Goal: Task Accomplishment & Management: Complete application form

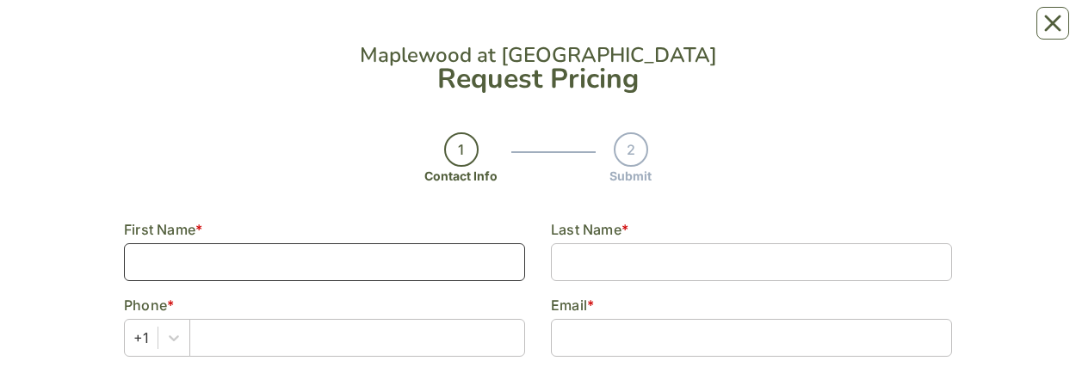
click at [155, 262] on input at bounding box center [324, 263] width 401 height 38
type input "[PERSON_NAME]"
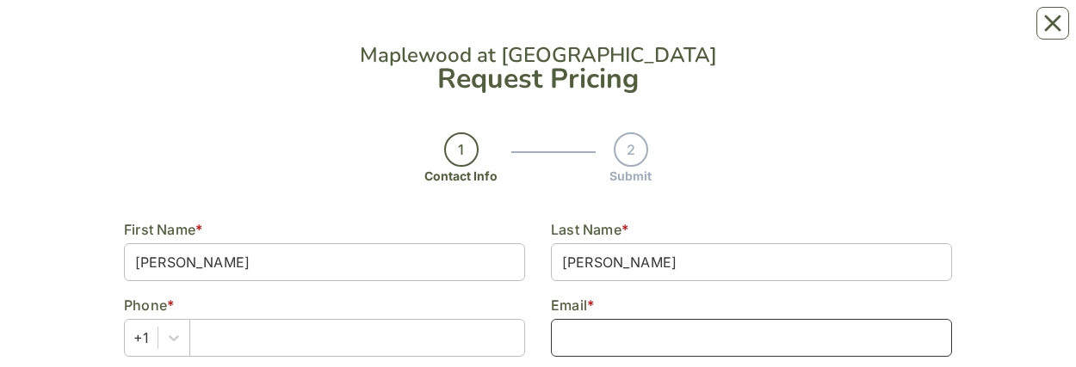
type input "[EMAIL_ADDRESS][DOMAIN_NAME]"
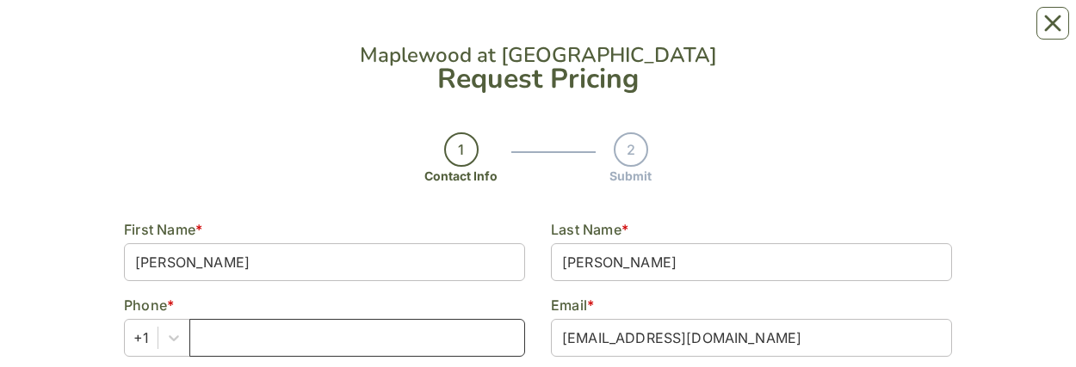
click at [231, 341] on input "text" at bounding box center [357, 338] width 336 height 38
type input "[PHONE_NUMBER]"
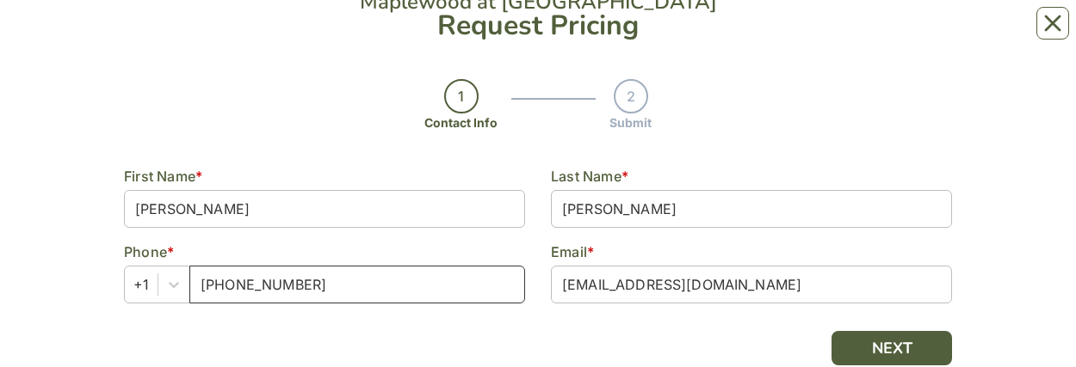
scroll to position [96, 0]
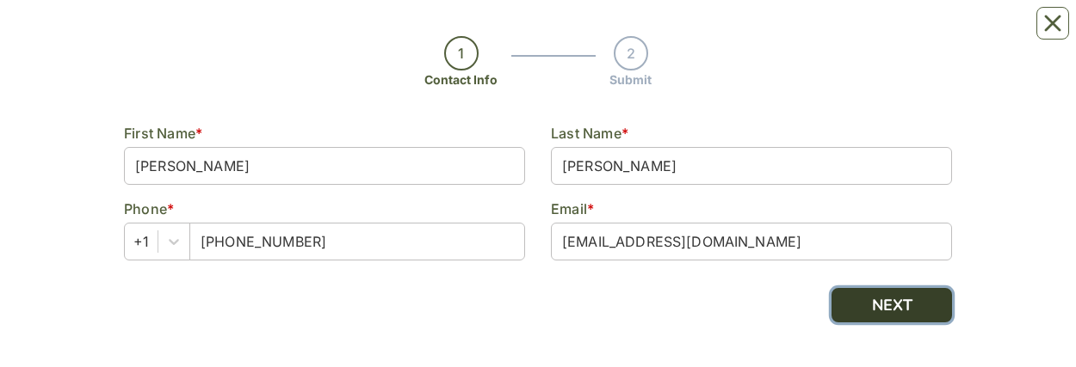
click at [897, 294] on button "NEXT" at bounding box center [891, 305] width 120 height 34
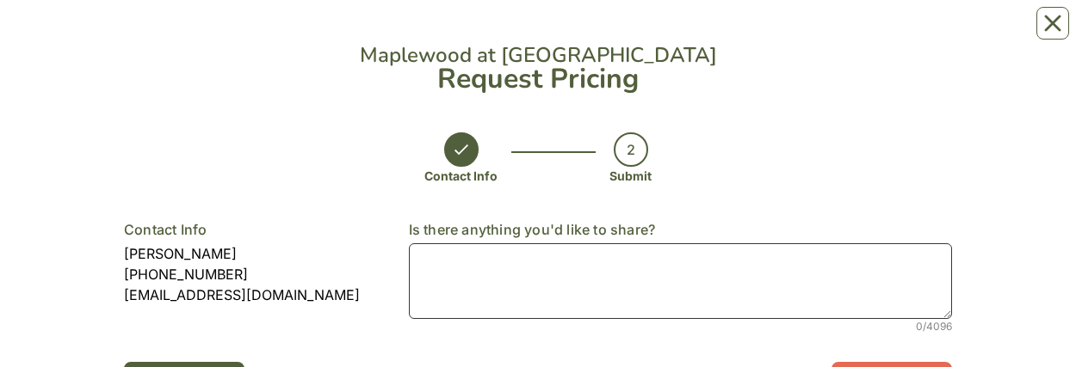
click at [444, 264] on textarea at bounding box center [680, 282] width 543 height 76
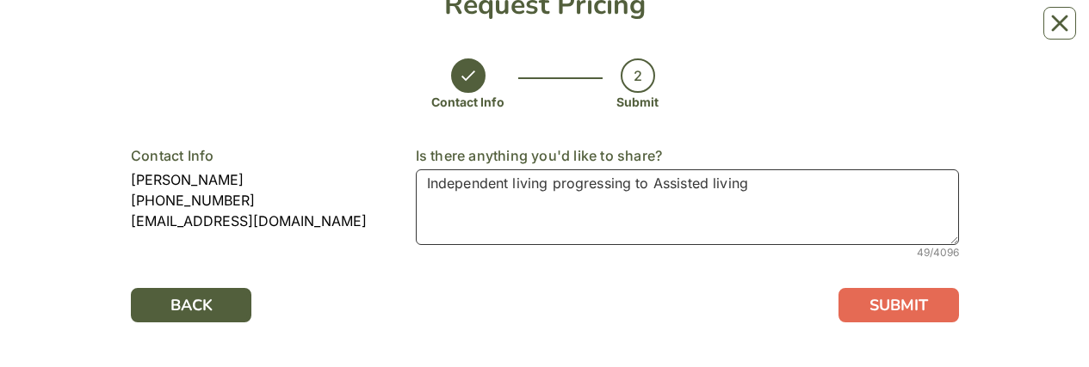
scroll to position [73, 0]
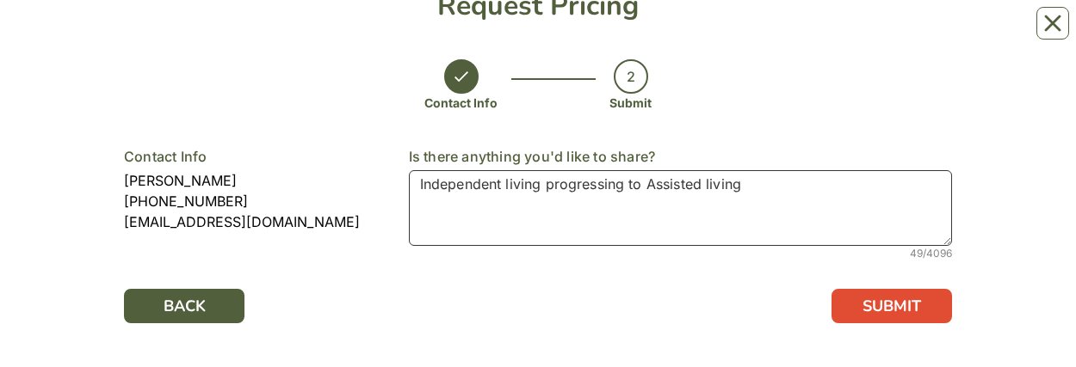
type textarea "Independent living progressing to Assisted living"
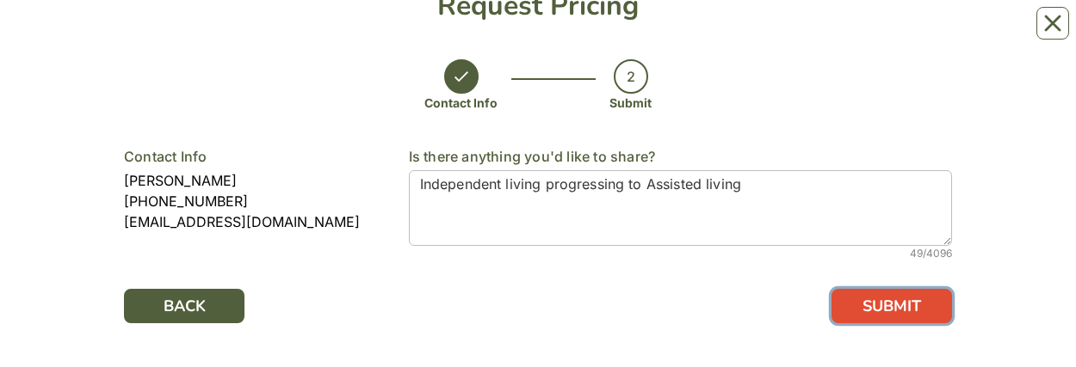
click at [895, 311] on button "SUBMIT" at bounding box center [891, 306] width 120 height 34
